Goal: Task Accomplishment & Management: Complete application form

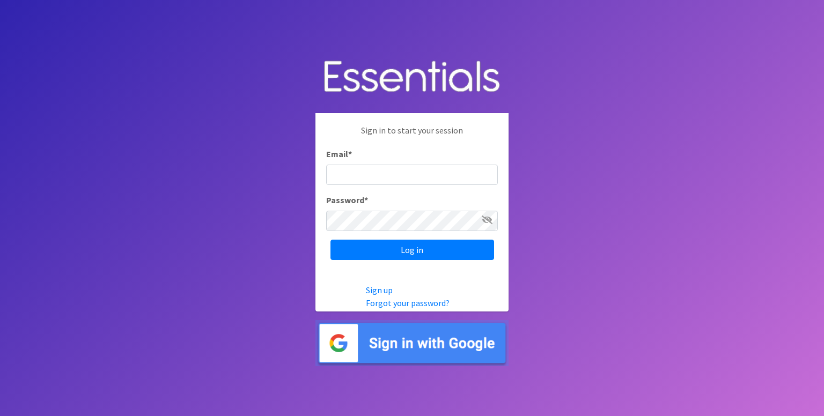
type input "[PERSON_NAME][EMAIL_ADDRESS][DOMAIN_NAME]"
click at [330, 240] on input "Log in" at bounding box center [412, 250] width 164 height 20
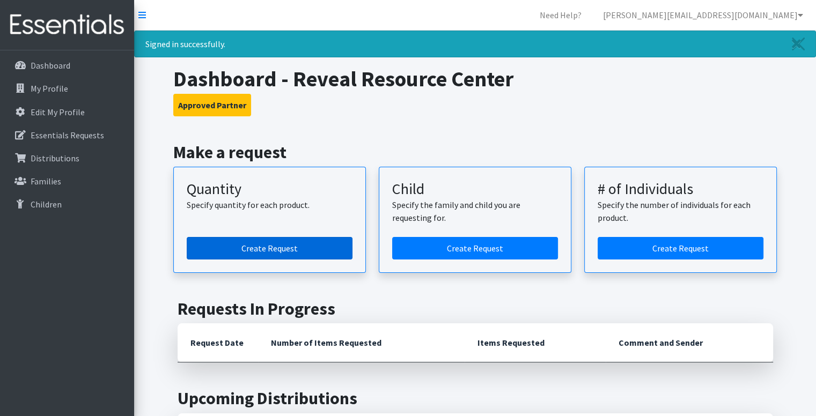
click at [281, 247] on link "Create Request" at bounding box center [270, 248] width 166 height 23
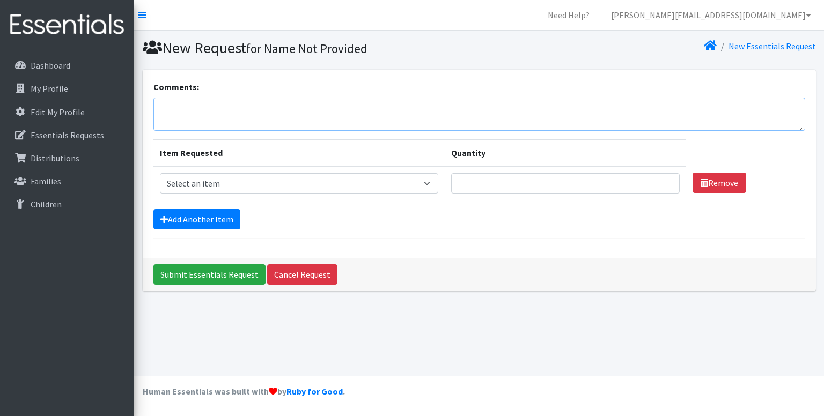
click at [171, 104] on textarea "Comments:" at bounding box center [479, 114] width 652 height 33
paste textarea "We would appreciate a [DATE] morning (9am or 1st available) pickup to be able t…"
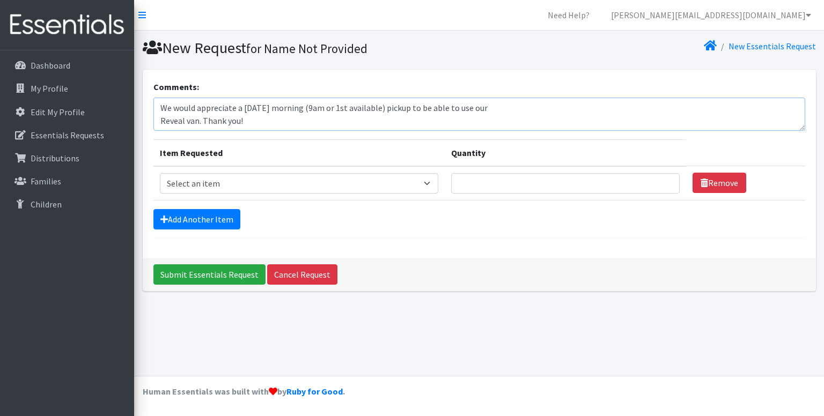
type textarea "We would appreciate a Wednesday morning (9am or 1st available) pickup to be abl…"
click at [240, 181] on select "Select an item Baby Formula Kids (Newborn) Kids (Preemie) Kids (Size 1) Kids (S…" at bounding box center [299, 183] width 279 height 20
select select "453"
click at [160, 173] on select "Select an item Baby Formula Kids (Newborn) Kids (Preemie) Kids (Size 1) Kids (S…" at bounding box center [299, 183] width 279 height 20
click at [483, 180] on input "Quantity" at bounding box center [565, 183] width 228 height 20
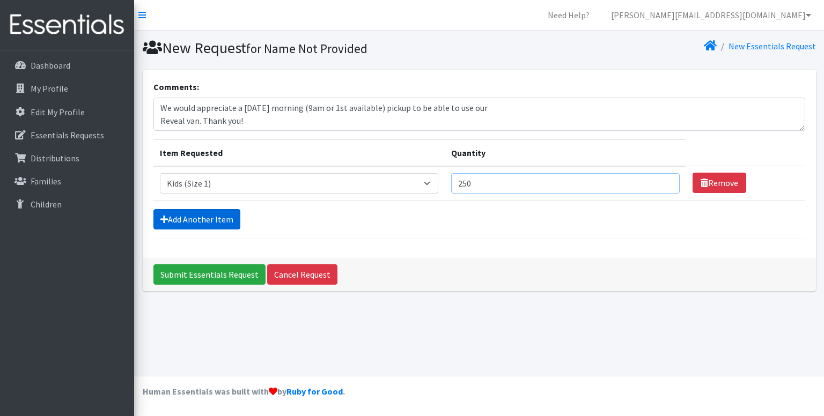
type input "250"
click at [223, 215] on link "Add Another Item" at bounding box center [196, 219] width 87 height 20
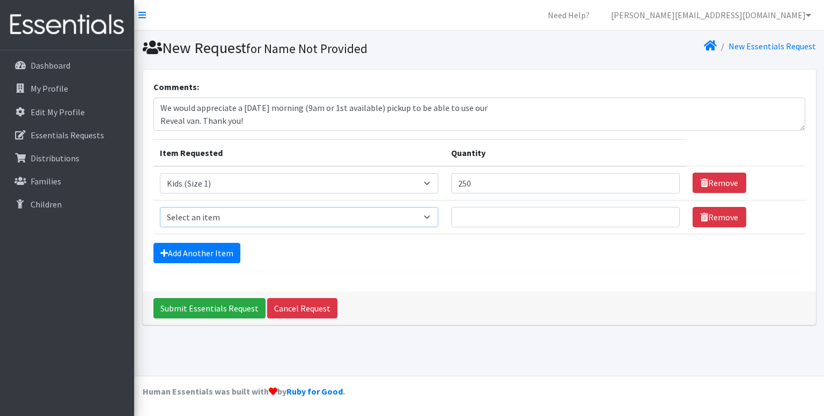
click at [223, 215] on select "Select an item Baby Formula Kids (Newborn) Kids (Preemie) Kids (Size 1) Kids (S…" at bounding box center [299, 217] width 279 height 20
select select "440"
click at [160, 207] on select "Select an item Baby Formula Kids (Newborn) Kids (Preemie) Kids (Size 1) Kids (S…" at bounding box center [299, 217] width 279 height 20
click at [487, 217] on input "Quantity" at bounding box center [565, 217] width 228 height 20
type input "350"
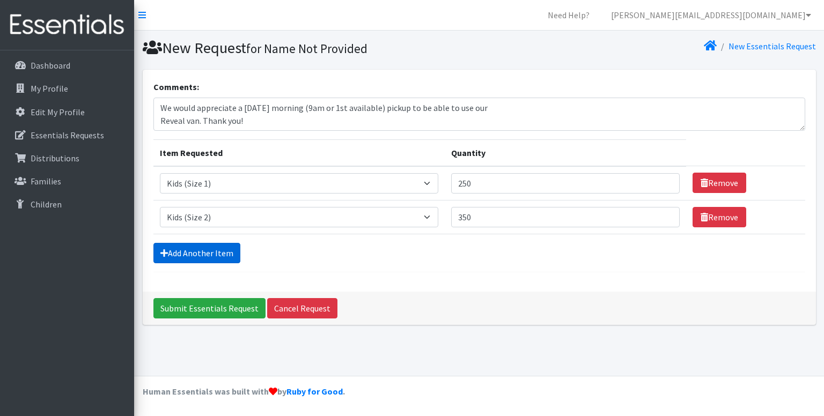
click at [230, 249] on link "Add Another Item" at bounding box center [196, 253] width 87 height 20
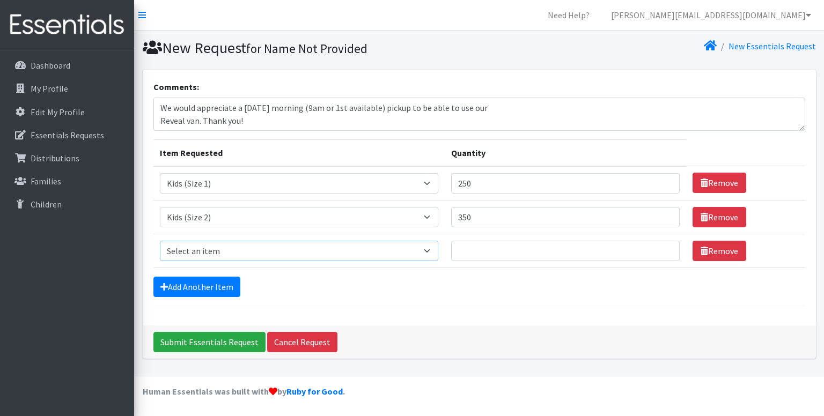
click at [230, 249] on select "Select an item Baby Formula Kids (Newborn) Kids (Preemie) Kids (Size 1) Kids (S…" at bounding box center [299, 251] width 279 height 20
select select "442"
click at [160, 241] on select "Select an item Baby Formula Kids (Newborn) Kids (Preemie) Kids (Size 1) Kids (S…" at bounding box center [299, 251] width 279 height 20
click at [477, 248] on input "Quantity" at bounding box center [565, 251] width 228 height 20
type input "750"
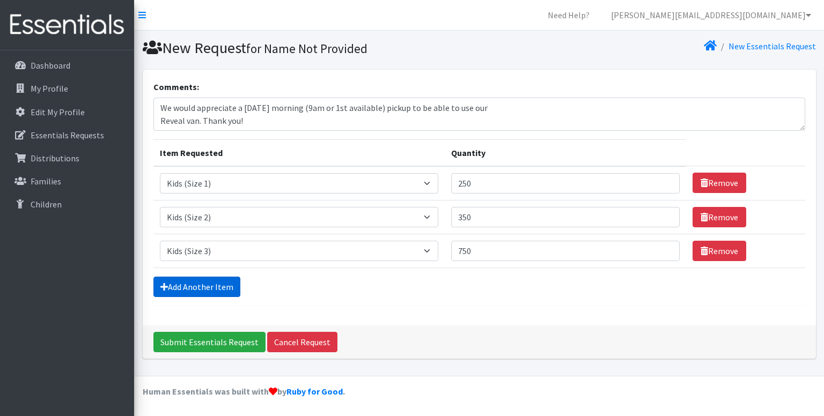
click at [205, 286] on link "Add Another Item" at bounding box center [196, 287] width 87 height 20
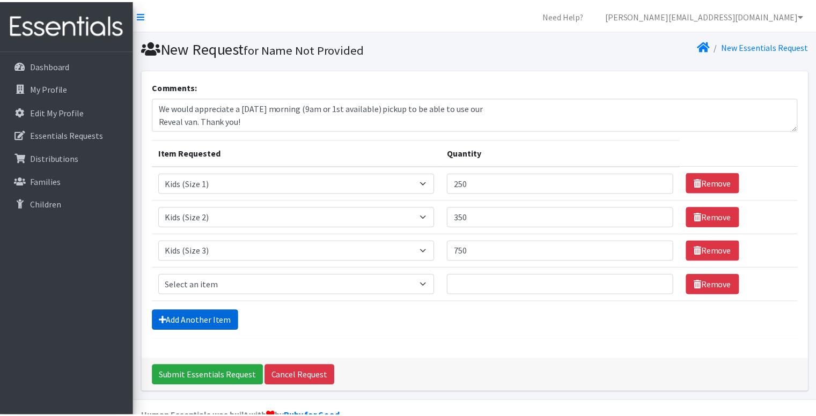
scroll to position [24, 0]
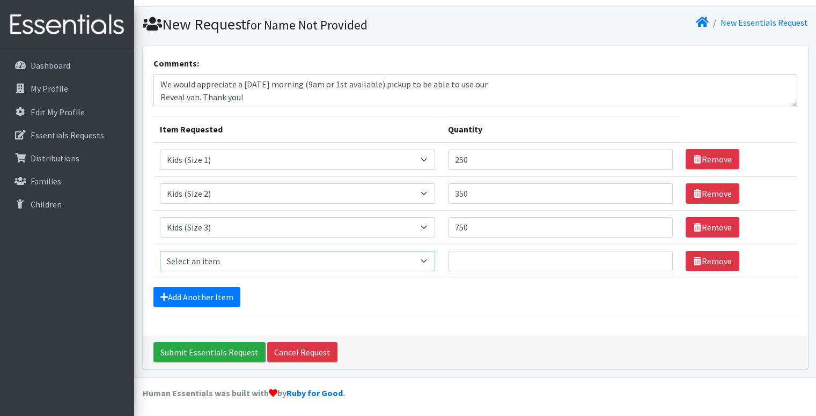
click at [209, 260] on select "Select an item Baby Formula Kids (Newborn) Kids (Preemie) Kids (Size 1) Kids (S…" at bounding box center [297, 261] width 275 height 20
select select "459"
click at [160, 251] on select "Select an item Baby Formula Kids (Newborn) Kids (Preemie) Kids (Size 1) Kids (S…" at bounding box center [297, 261] width 275 height 20
click at [464, 264] on input "Quantity" at bounding box center [560, 261] width 225 height 20
type input "250"
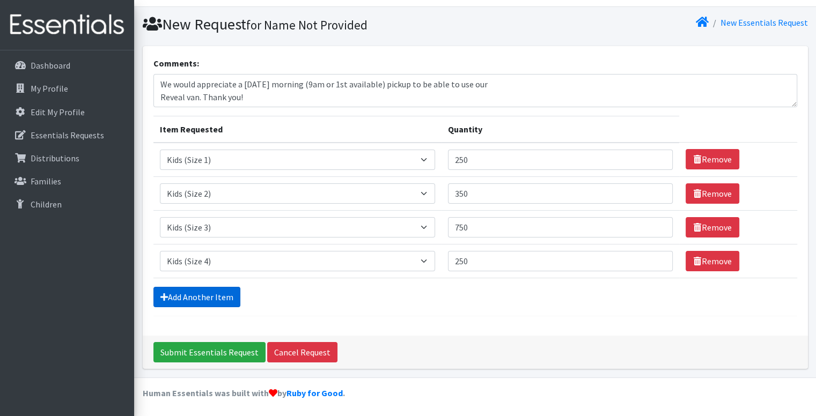
click at [195, 292] on link "Add Another Item" at bounding box center [196, 297] width 87 height 20
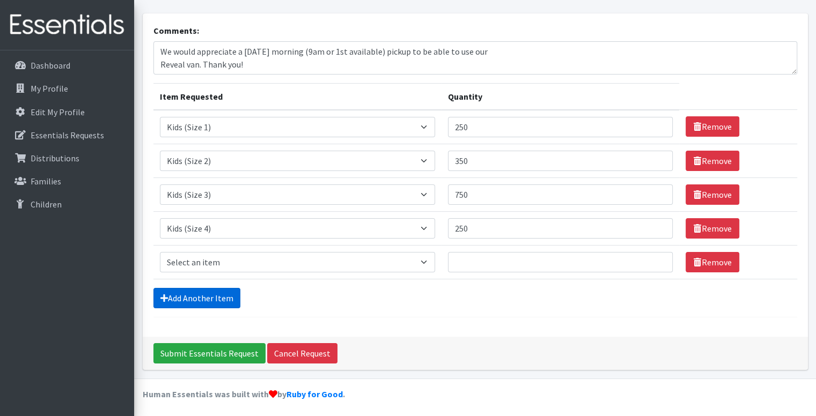
scroll to position [57, 0]
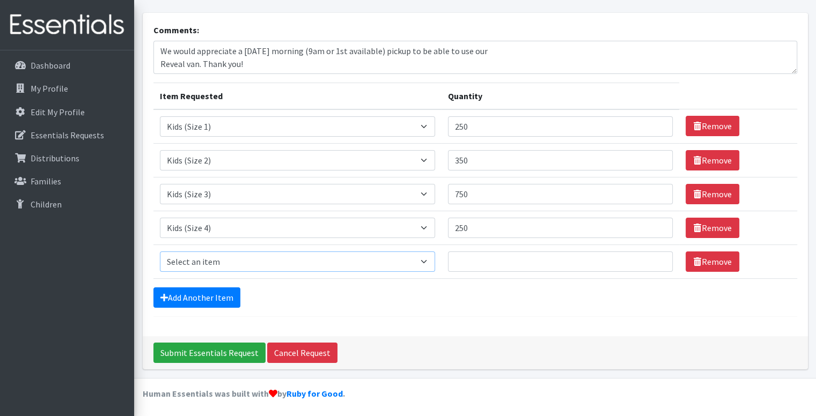
click at [217, 259] on select "Select an item Baby Formula Kids (Newborn) Kids (Preemie) Kids (Size 1) Kids (S…" at bounding box center [297, 262] width 275 height 20
select select "460"
click at [160, 252] on select "Select an item Baby Formula Kids (Newborn) Kids (Preemie) Kids (Size 1) Kids (S…" at bounding box center [297, 262] width 275 height 20
click at [459, 262] on input "Quantity" at bounding box center [560, 262] width 225 height 20
type input "1375"
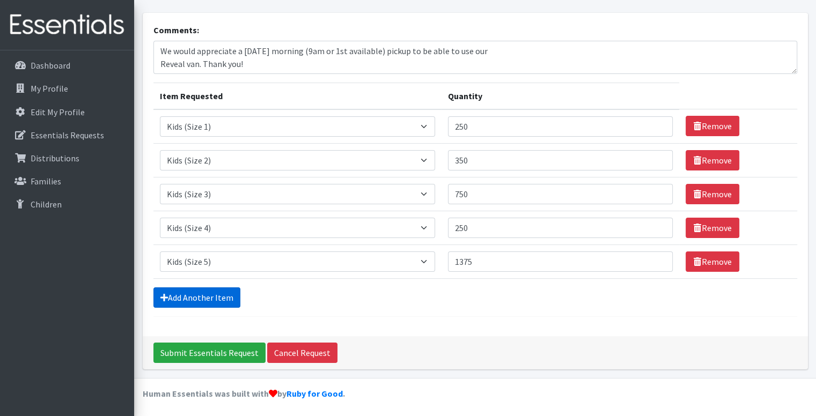
click at [223, 293] on link "Add Another Item" at bounding box center [196, 297] width 87 height 20
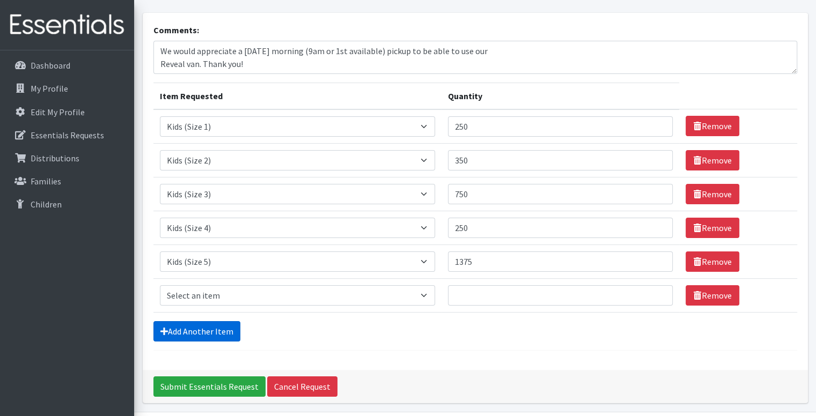
scroll to position [91, 0]
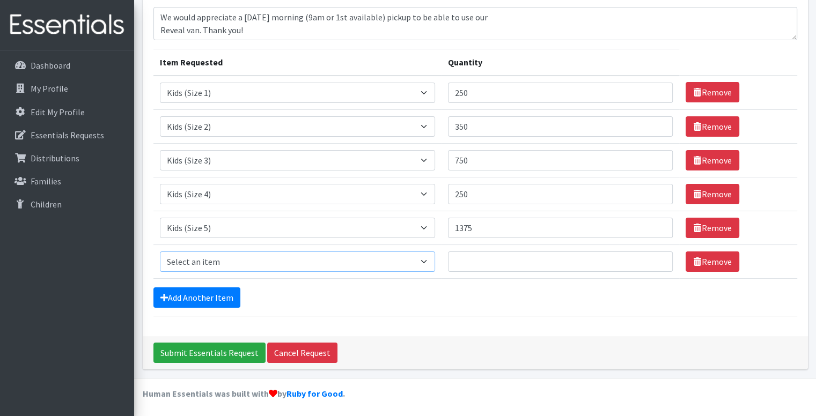
click at [232, 261] on select "Select an item Baby Formula Kids (Newborn) Kids (Preemie) Kids (Size 1) Kids (S…" at bounding box center [297, 262] width 275 height 20
select select "462"
click at [160, 252] on select "Select an item Baby Formula Kids (Newborn) Kids (Preemie) Kids (Size 1) Kids (S…" at bounding box center [297, 262] width 275 height 20
click at [463, 264] on input "Quantity" at bounding box center [560, 262] width 225 height 20
type input "1375"
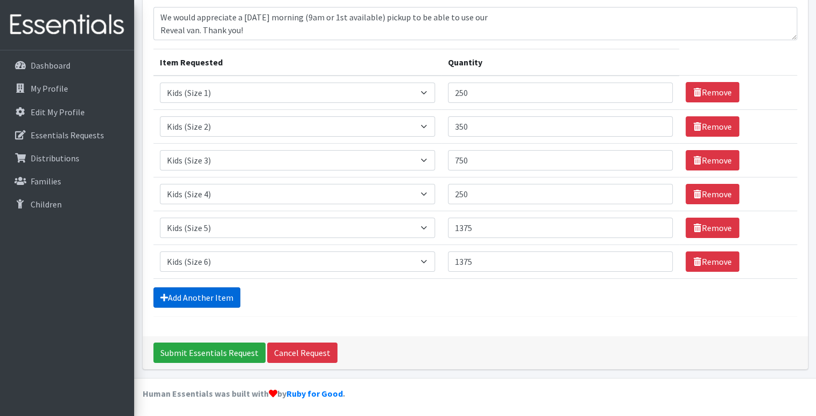
click at [224, 294] on link "Add Another Item" at bounding box center [196, 297] width 87 height 20
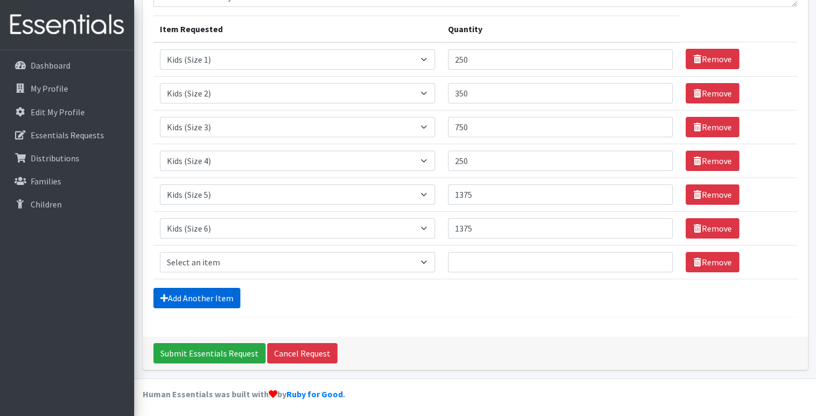
scroll to position [124, 0]
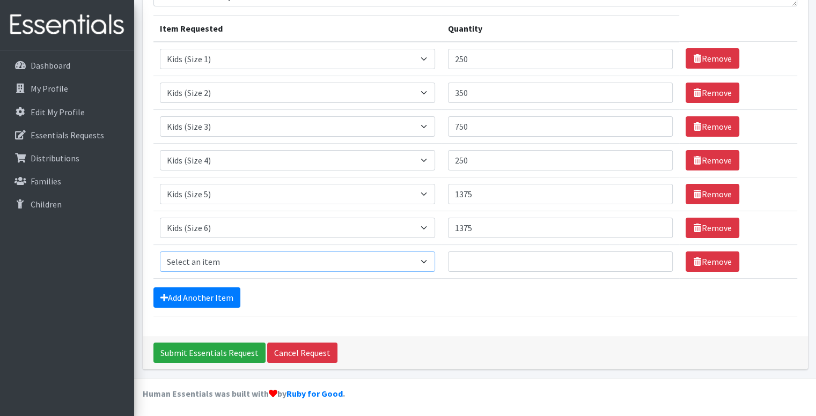
click at [225, 258] on select "Select an item Baby Formula Kids (Newborn) Kids (Preemie) Kids (Size 1) Kids (S…" at bounding box center [297, 262] width 275 height 20
select select "445"
click at [160, 252] on select "Select an item Baby Formula Kids (Newborn) Kids (Preemie) Kids (Size 1) Kids (S…" at bounding box center [297, 262] width 275 height 20
click at [469, 260] on input "Quantity" at bounding box center [560, 262] width 225 height 20
type input "150"
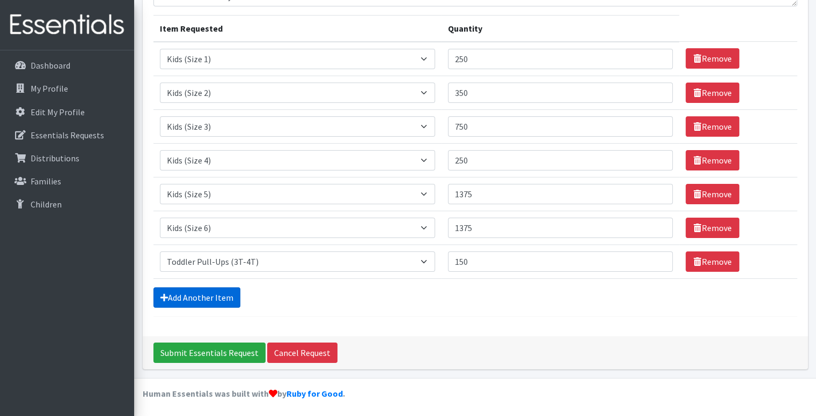
click at [213, 291] on link "Add Another Item" at bounding box center [196, 297] width 87 height 20
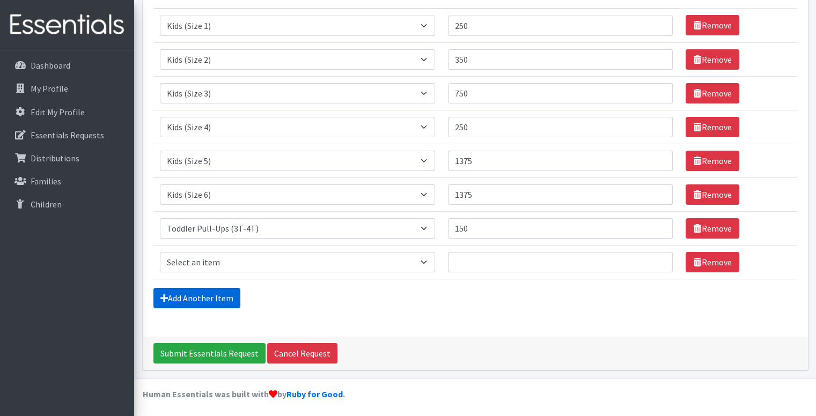
scroll to position [158, 0]
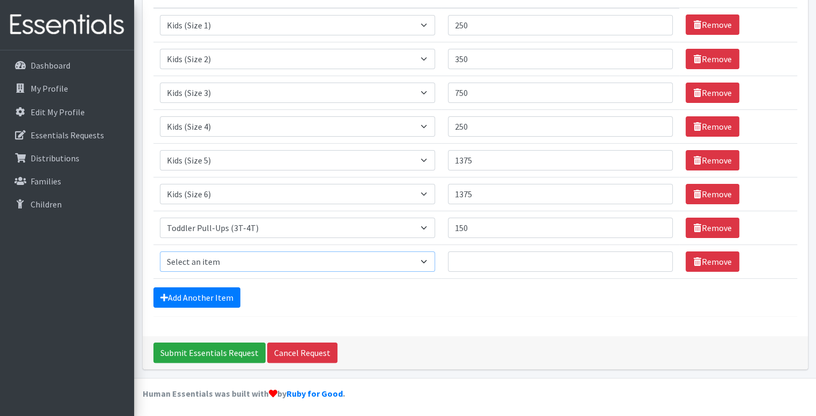
click at [240, 256] on select "Select an item Baby Formula Kids (Newborn) Kids (Preemie) Kids (Size 1) Kids (S…" at bounding box center [297, 262] width 275 height 20
select select "446"
click at [160, 252] on select "Select an item Baby Formula Kids (Newborn) Kids (Preemie) Kids (Size 1) Kids (S…" at bounding box center [297, 262] width 275 height 20
click at [501, 255] on input "Quantity" at bounding box center [560, 262] width 225 height 20
type input "150"
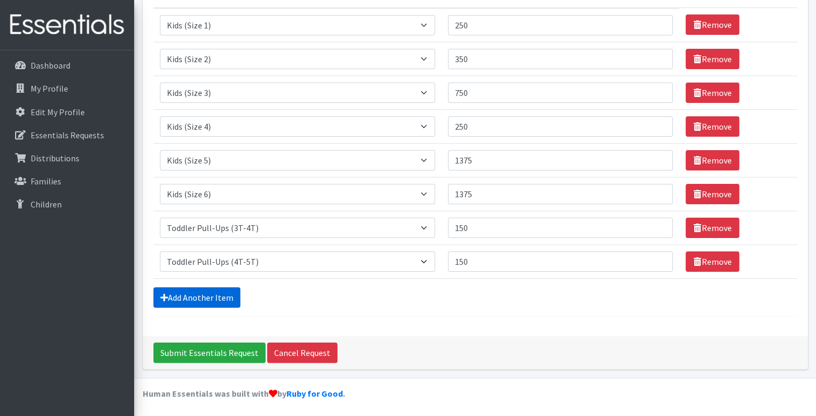
click at [232, 292] on link "Add Another Item" at bounding box center [196, 297] width 87 height 20
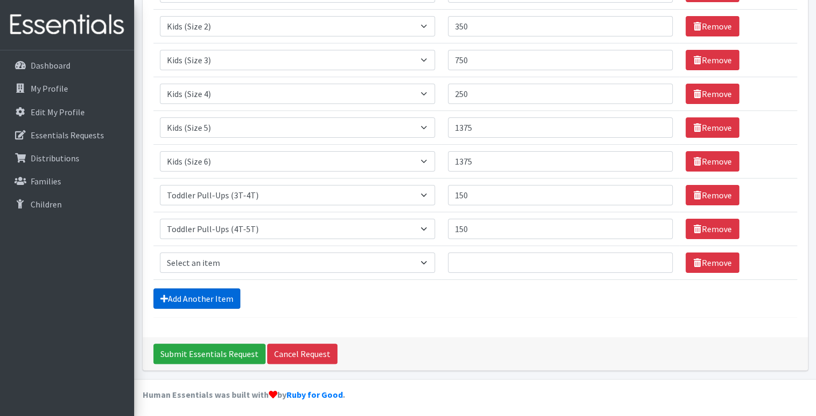
scroll to position [191, 0]
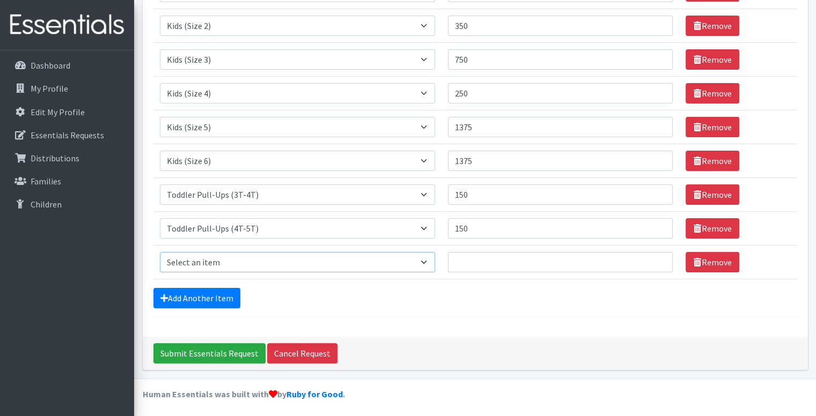
click at [259, 257] on select "Select an item Baby Formula Kids (Newborn) Kids (Preemie) Kids (Size 1) Kids (S…" at bounding box center [297, 262] width 275 height 20
select select "434"
click at [160, 252] on select "Select an item Baby Formula Kids (Newborn) Kids (Preemie) Kids (Size 1) Kids (S…" at bounding box center [297, 262] width 275 height 20
click at [469, 262] on input "Quantity" at bounding box center [560, 262] width 225 height 20
type input "87"
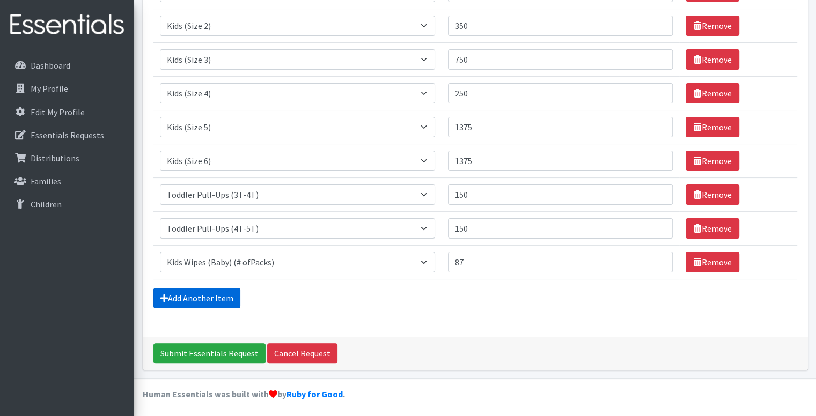
click at [221, 294] on link "Add Another Item" at bounding box center [196, 298] width 87 height 20
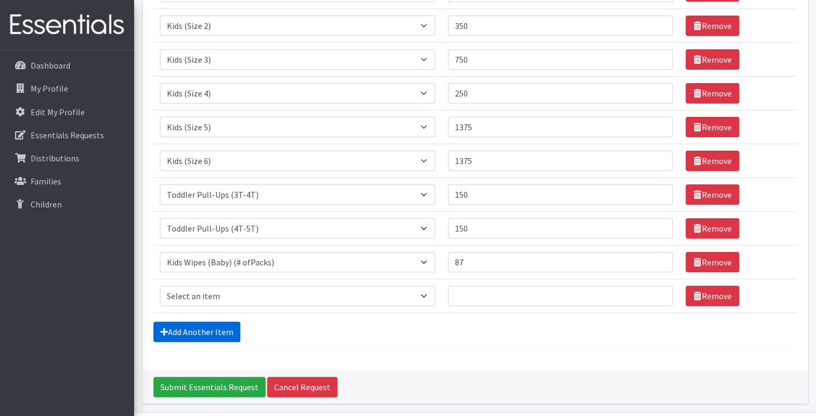
scroll to position [225, 0]
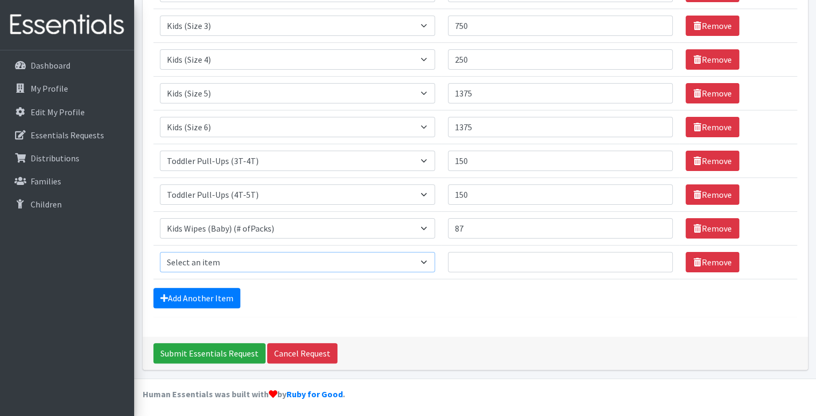
click at [272, 264] on select "Select an item Baby Formula Kids (Newborn) Kids (Preemie) Kids (Size 1) Kids (S…" at bounding box center [297, 262] width 275 height 20
select select "1534"
click at [160, 252] on select "Select an item Baby Formula Kids (Newborn) Kids (Preemie) Kids (Size 1) Kids (S…" at bounding box center [297, 262] width 275 height 20
click at [466, 263] on input "Quantity" at bounding box center [560, 262] width 225 height 20
type input "1250"
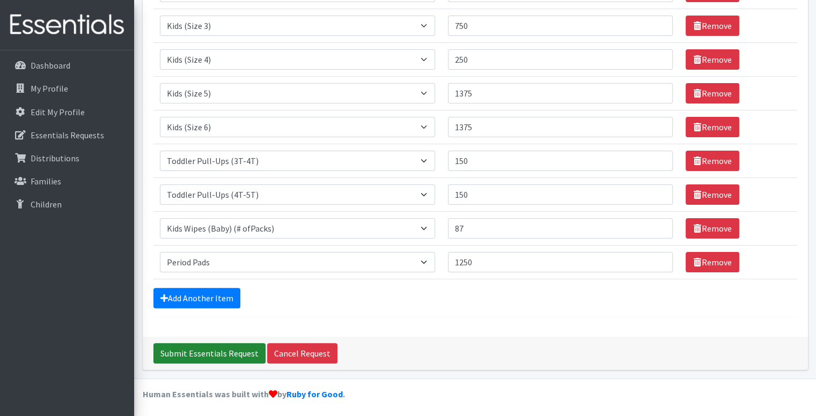
click at [202, 348] on input "Submit Essentials Request" at bounding box center [209, 353] width 112 height 20
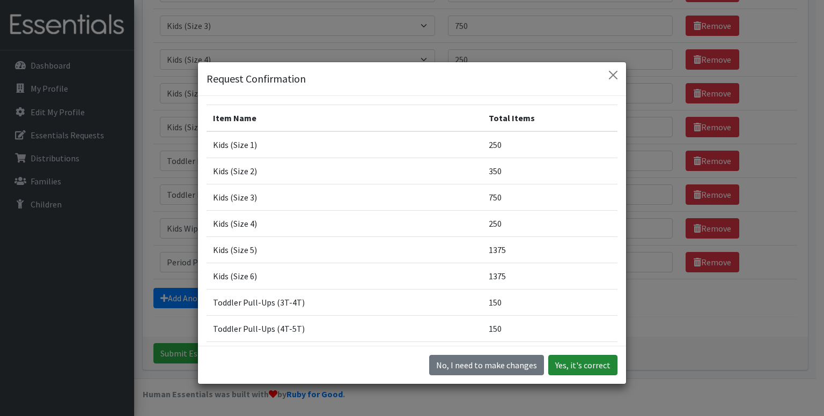
click at [584, 366] on button "Yes, it's correct" at bounding box center [582, 365] width 69 height 20
